Goal: Find specific page/section: Find specific page/section

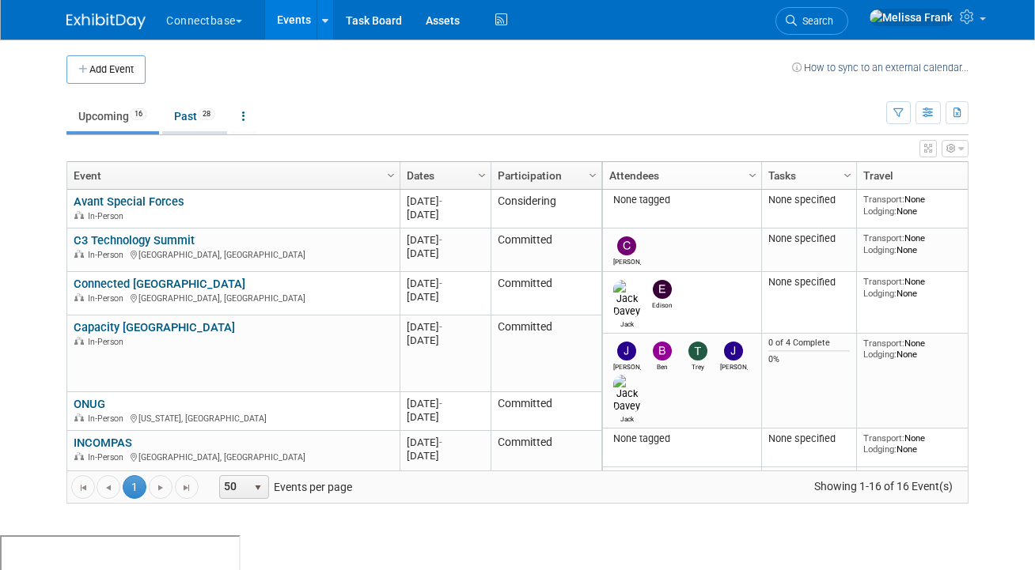
click at [182, 116] on link "Past 28" at bounding box center [194, 116] width 65 height 30
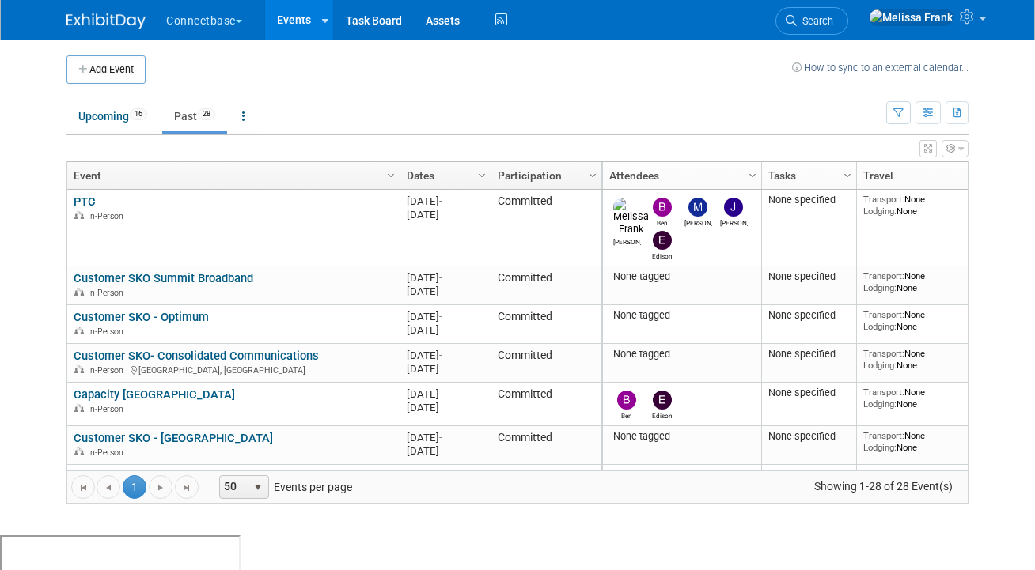
click at [441, 169] on link "Dates" at bounding box center [444, 175] width 74 height 27
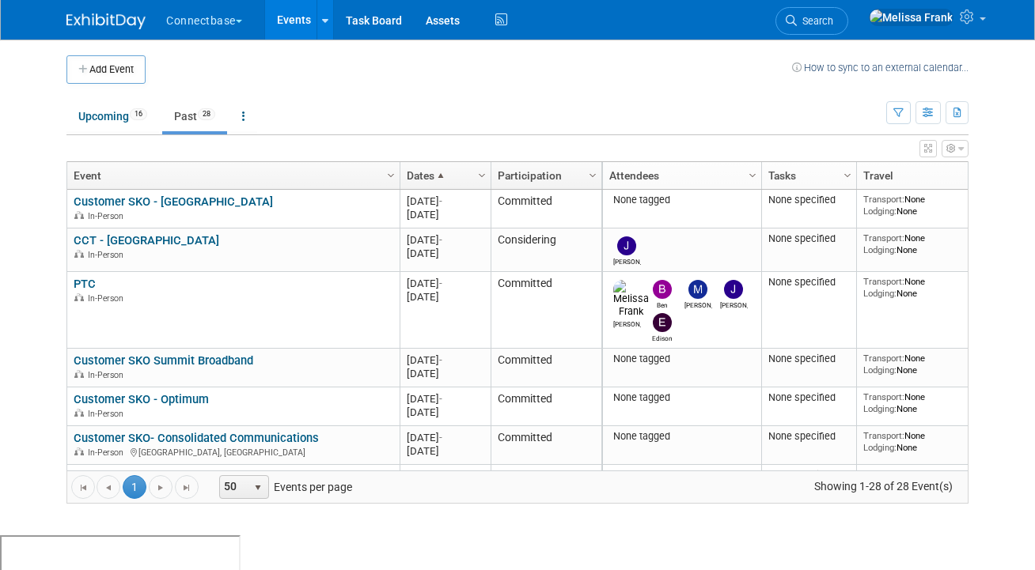
click at [448, 169] on link "Dates" at bounding box center [444, 175] width 74 height 27
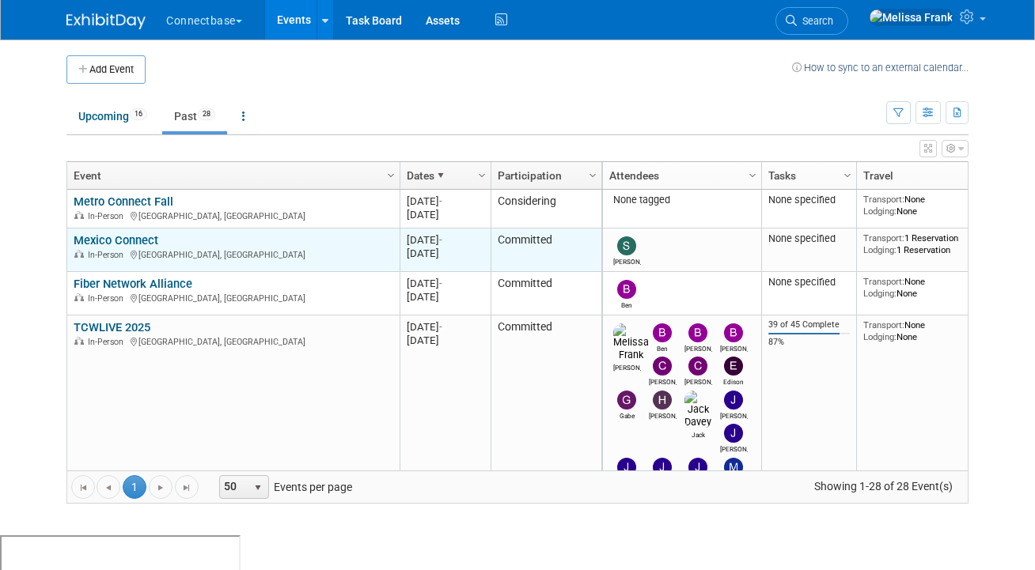
click at [100, 234] on link "Mexico Connect" at bounding box center [116, 240] width 85 height 14
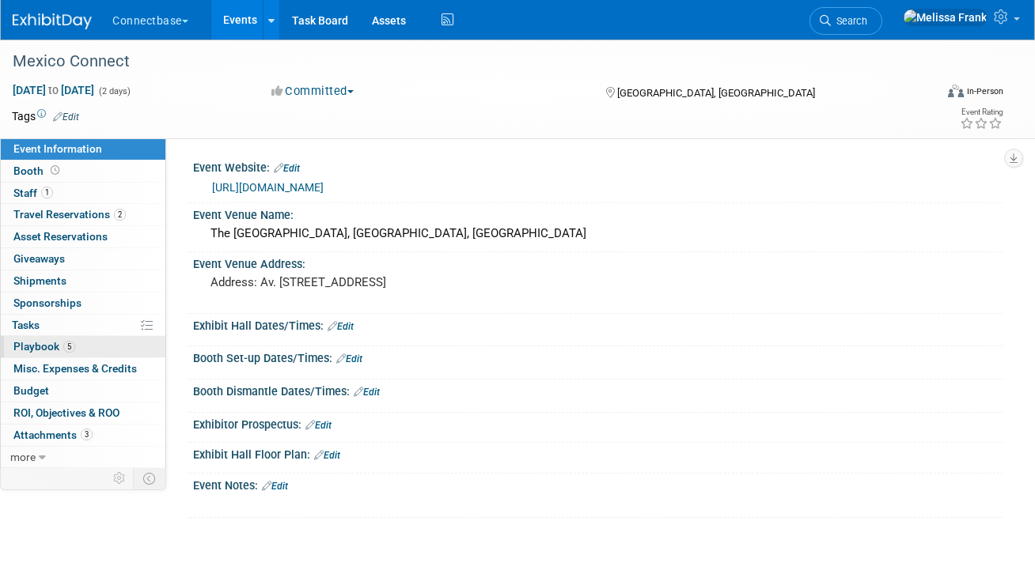
click at [33, 346] on span "Playbook 5" at bounding box center [44, 346] width 62 height 13
